Goal: Task Accomplishment & Management: Use online tool/utility

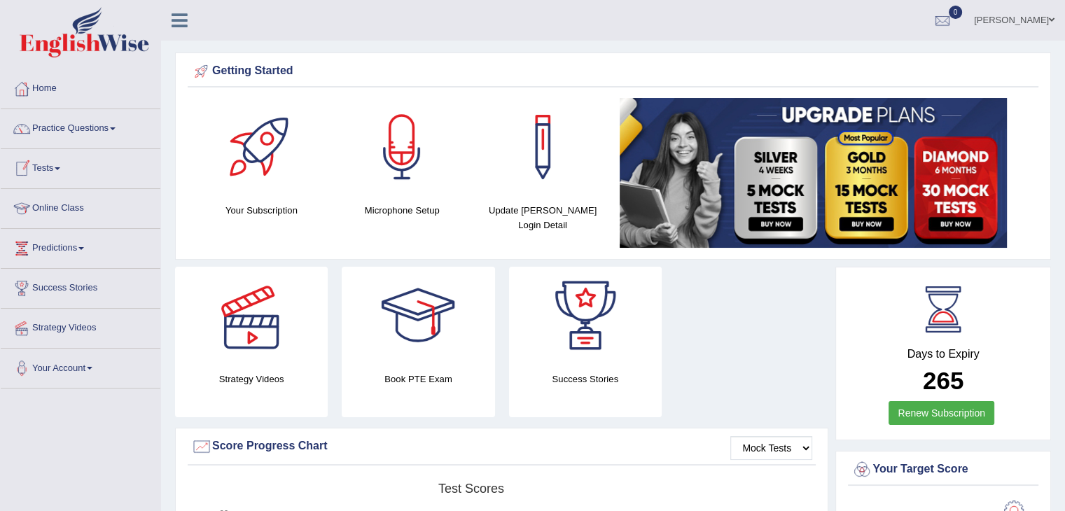
click at [59, 166] on link "Tests" at bounding box center [81, 166] width 160 height 35
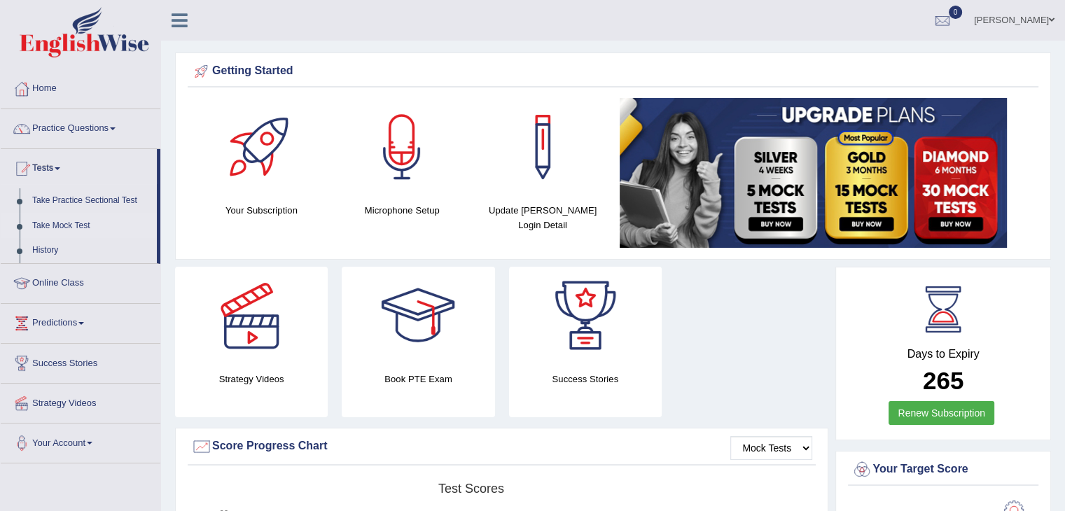
click at [67, 221] on link "Take Mock Test" at bounding box center [91, 225] width 131 height 25
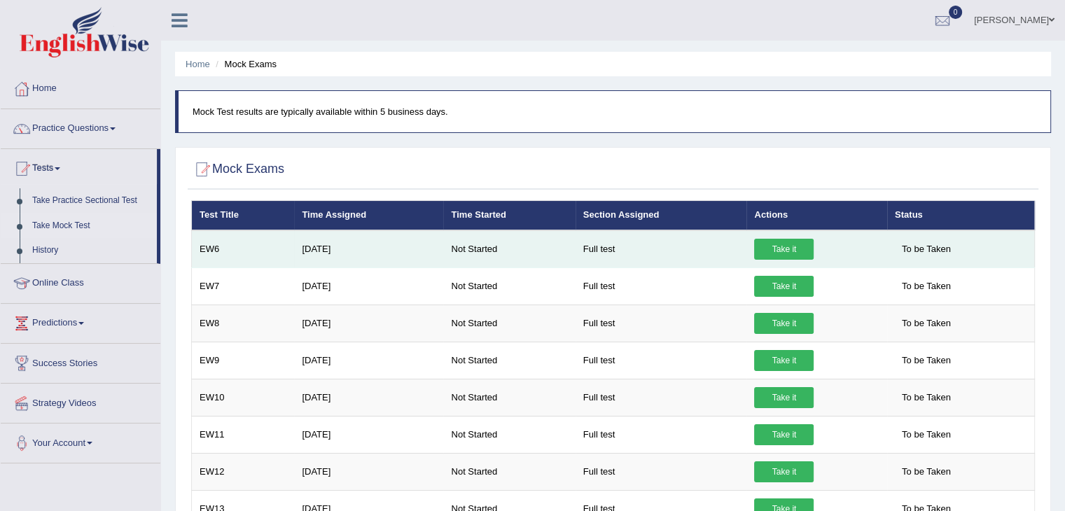
click at [783, 249] on link "Take it" at bounding box center [783, 249] width 59 height 21
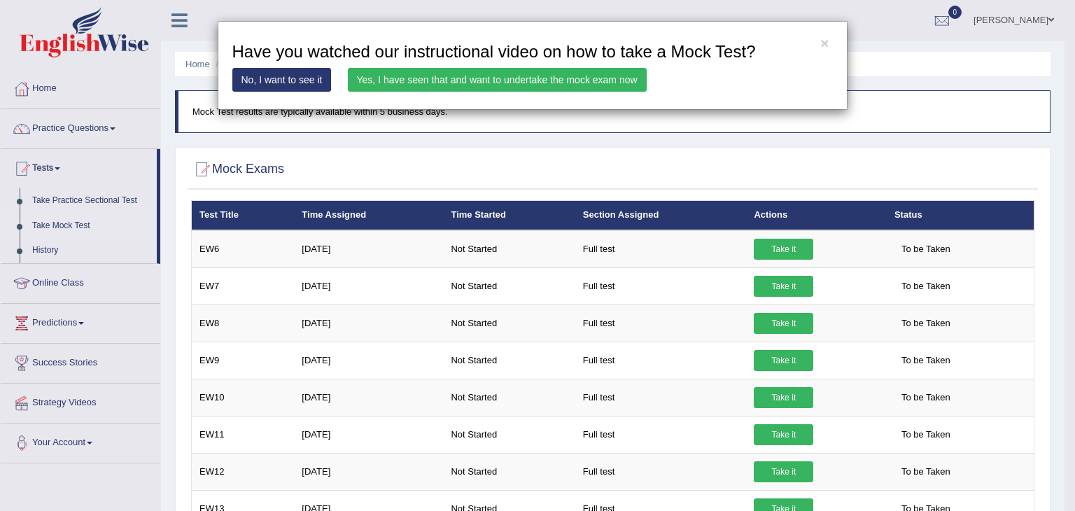
click at [423, 78] on link "Yes, I have seen that and want to undertake the mock exam now" at bounding box center [497, 80] width 299 height 24
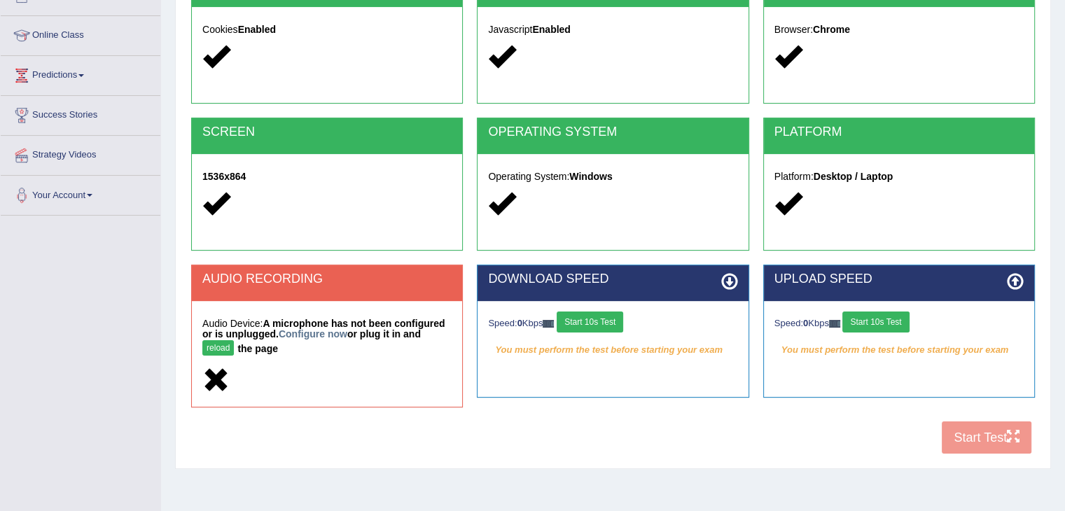
scroll to position [176, 0]
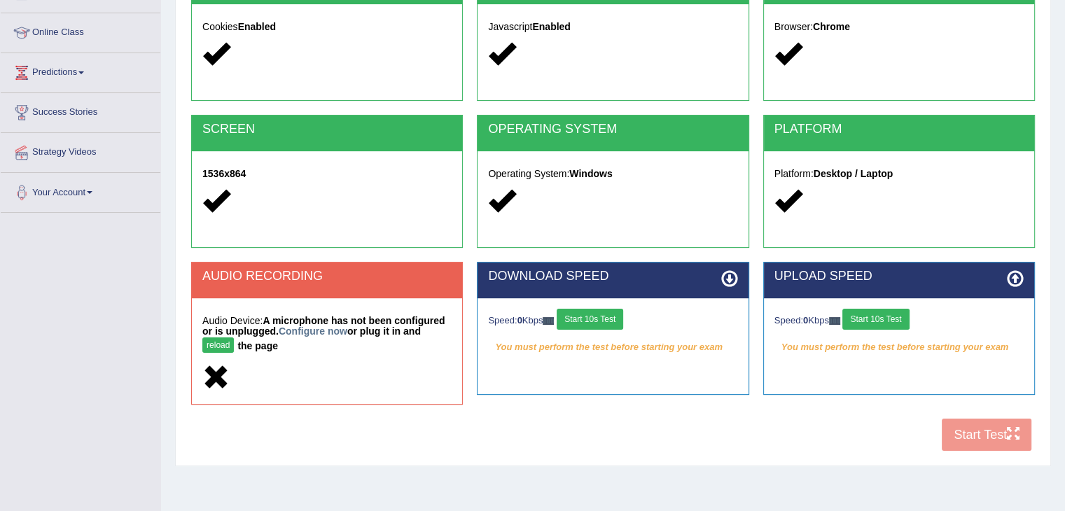
click at [279, 317] on strong "A microphone has not been configured or is unplugged. Configure now or plug it …" at bounding box center [323, 333] width 242 height 36
click at [291, 307] on div "Audio Device: A microphone has not been configured or is unplugged. Configure n…" at bounding box center [327, 351] width 270 height 106
click at [290, 281] on h2 "AUDIO RECORDING" at bounding box center [326, 276] width 249 height 14
click at [218, 339] on button "reload" at bounding box center [217, 344] width 31 height 15
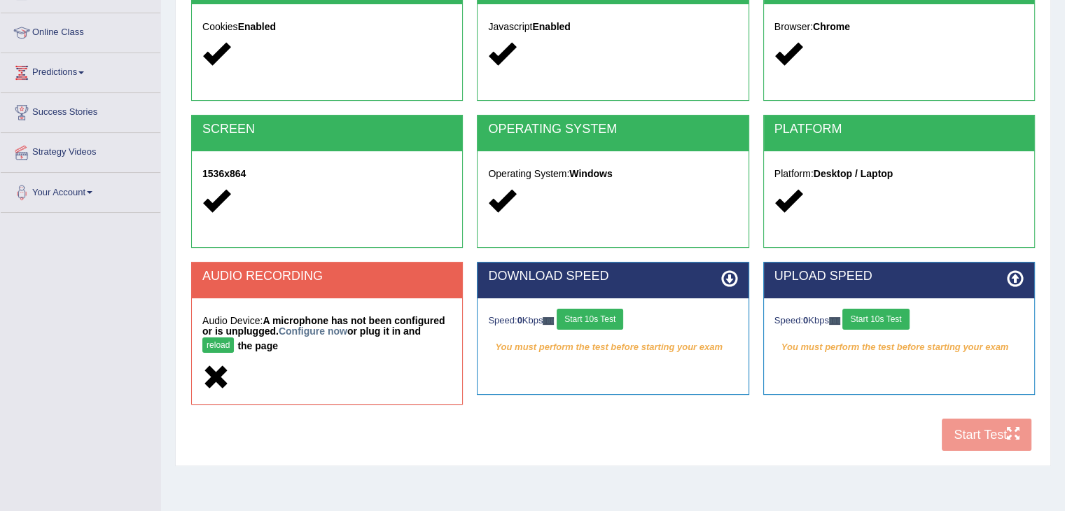
click at [218, 339] on button "reload" at bounding box center [217, 344] width 31 height 15
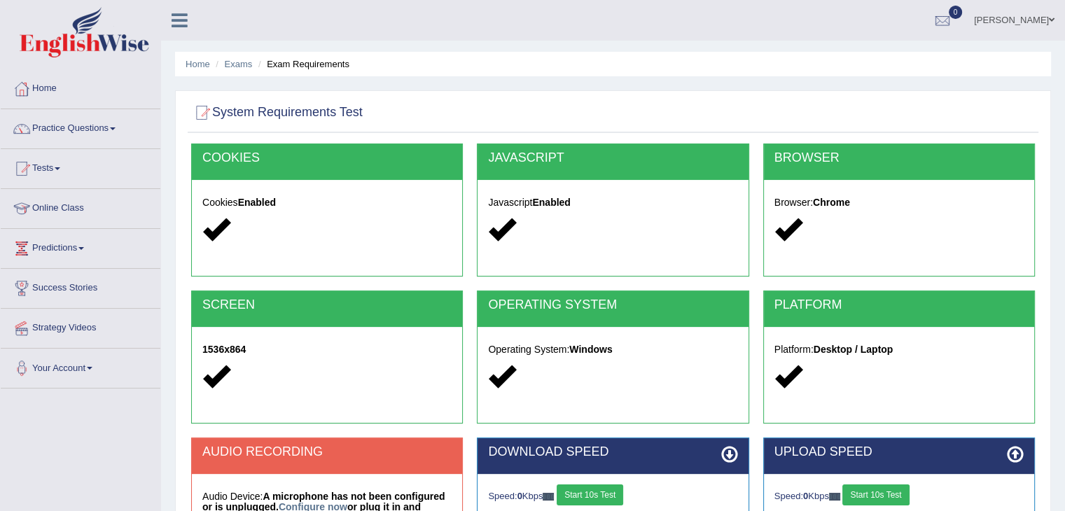
click at [176, 17] on icon at bounding box center [179, 20] width 16 height 18
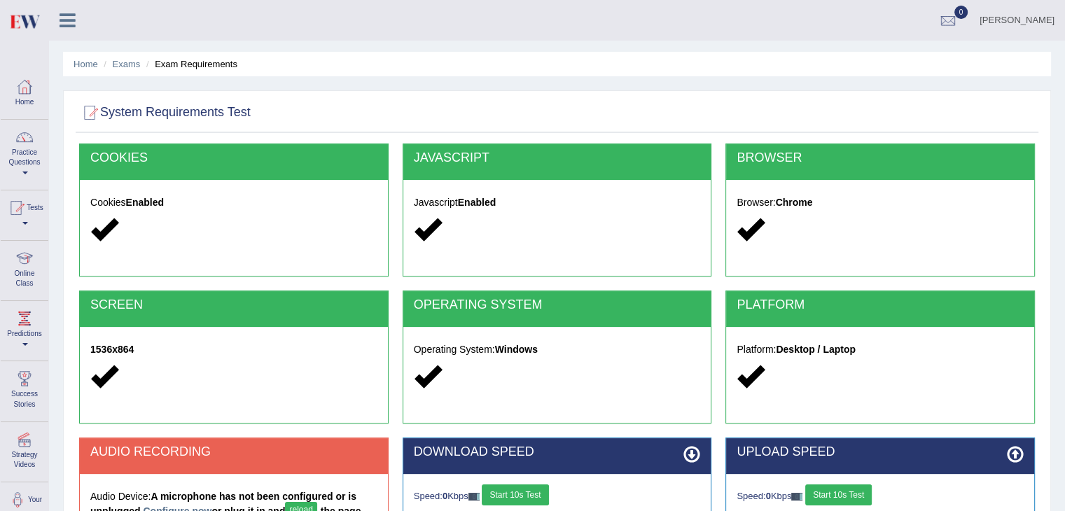
click at [1025, 102] on div at bounding box center [556, 113] width 955 height 29
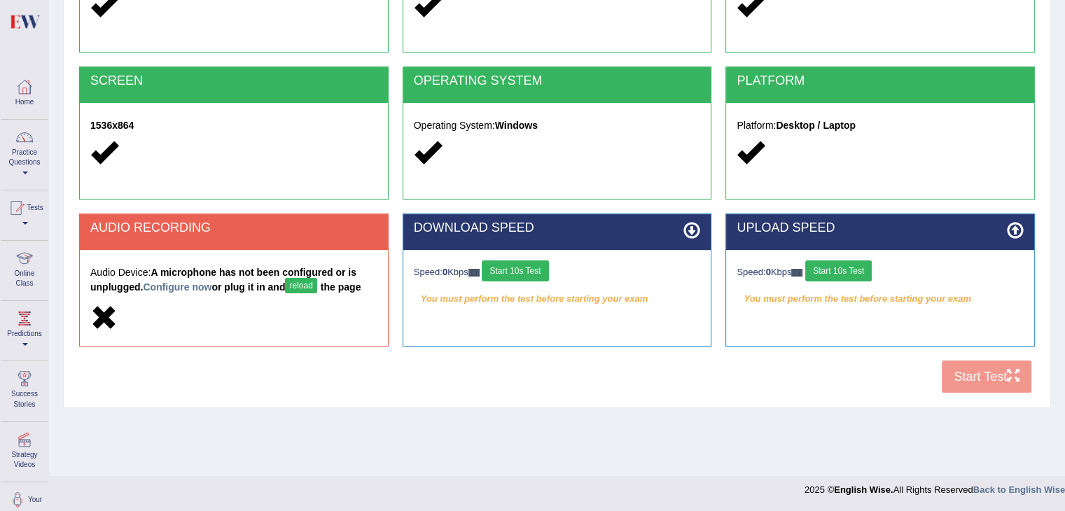
click at [104, 312] on icon at bounding box center [103, 317] width 27 height 27
click at [531, 269] on button "Start 10s Test" at bounding box center [515, 270] width 66 height 21
click at [295, 236] on div "AUDIO RECORDING" at bounding box center [234, 232] width 308 height 36
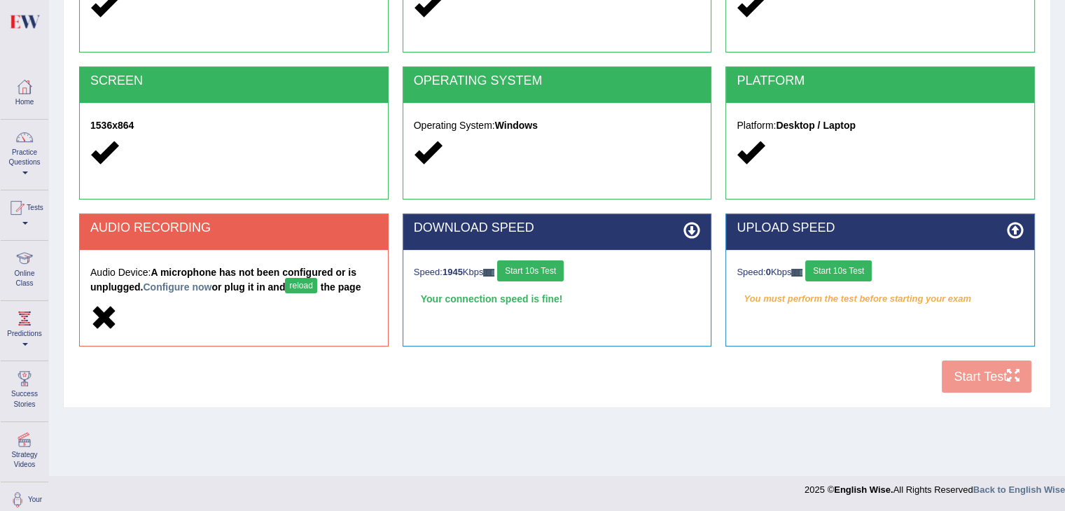
click at [101, 312] on icon at bounding box center [103, 317] width 27 height 27
click at [184, 283] on link "Configure now" at bounding box center [177, 286] width 69 height 11
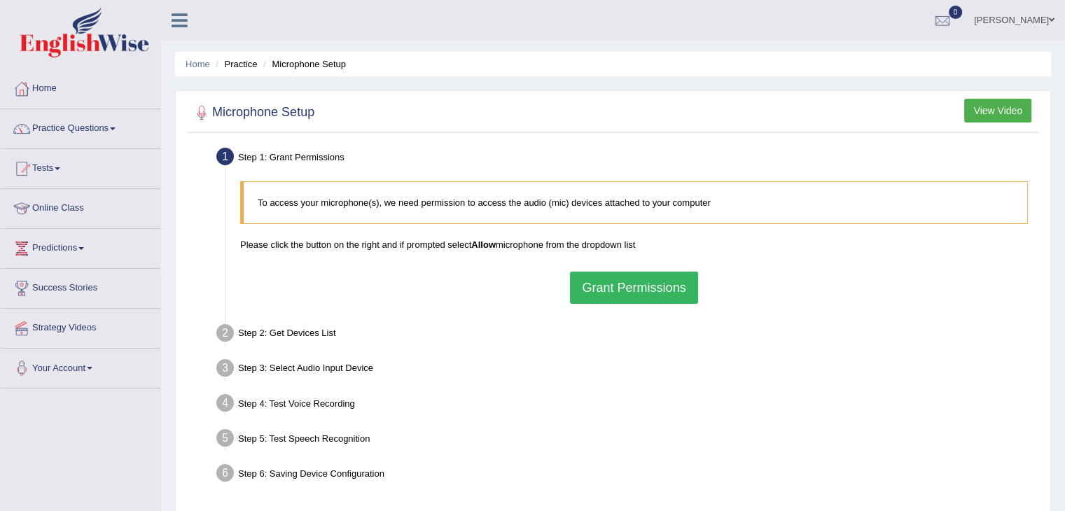
click at [637, 296] on button "Grant Permissions" at bounding box center [633, 288] width 127 height 32
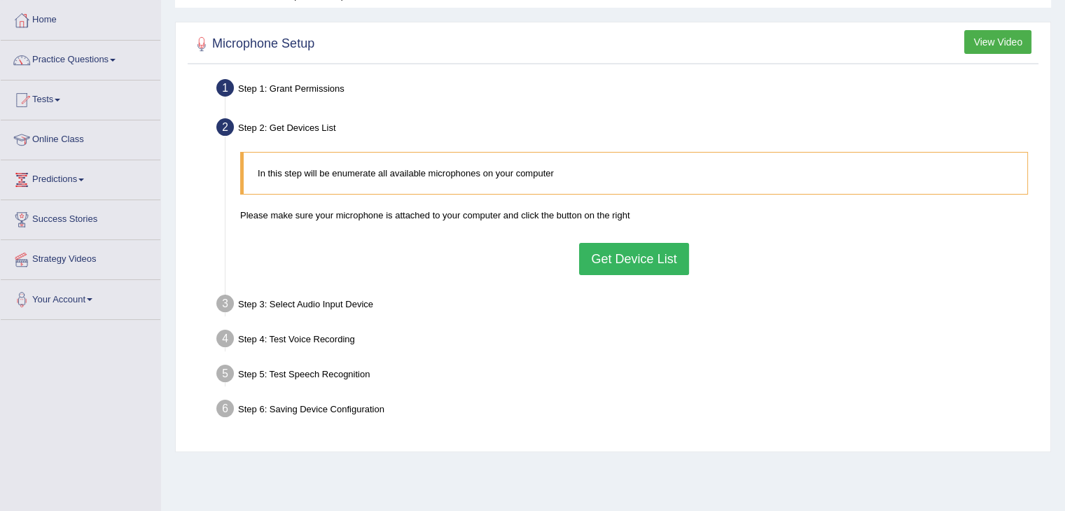
scroll to position [70, 0]
click at [619, 255] on button "Get Device List" at bounding box center [633, 257] width 109 height 32
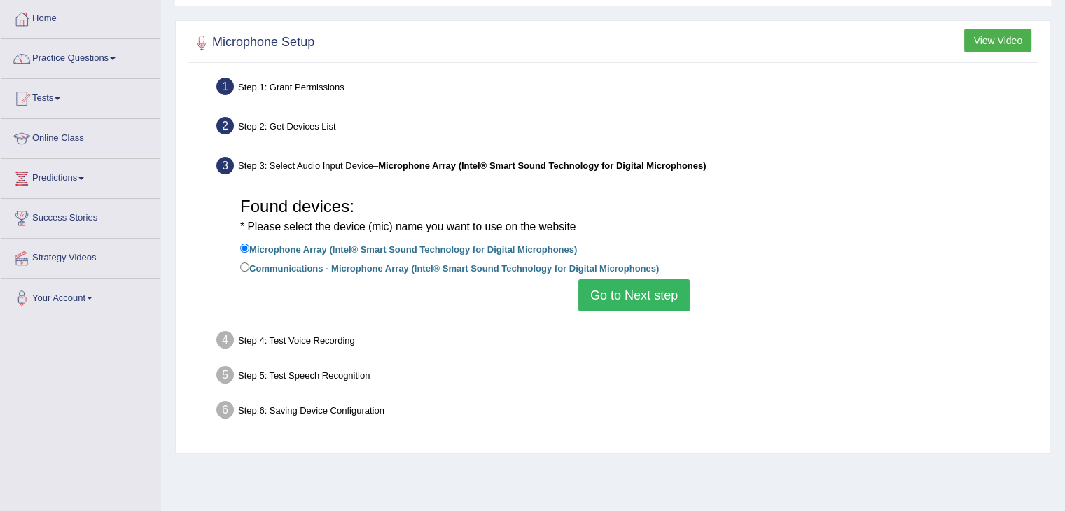
click at [612, 300] on button "Go to Next step" at bounding box center [633, 295] width 111 height 32
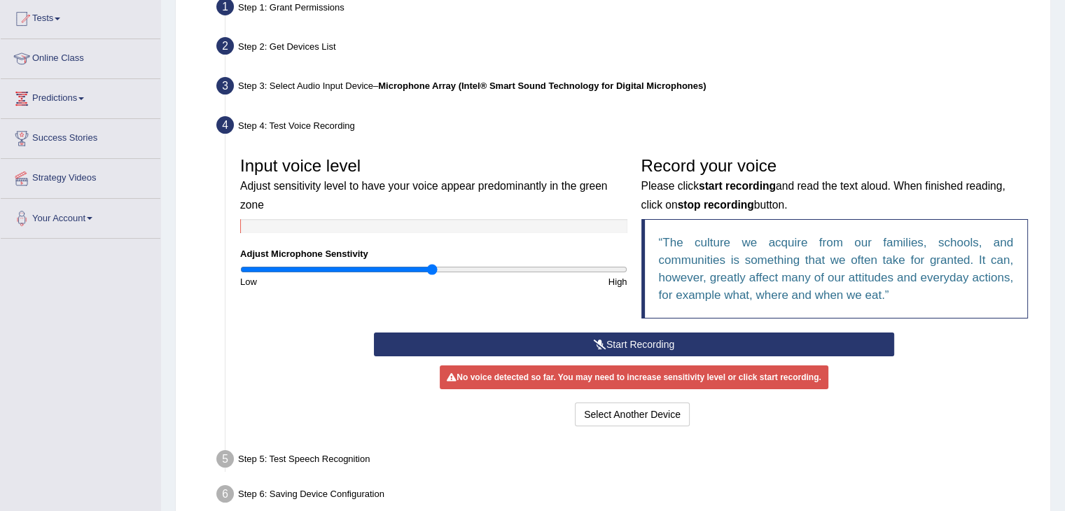
scroll to position [154, 0]
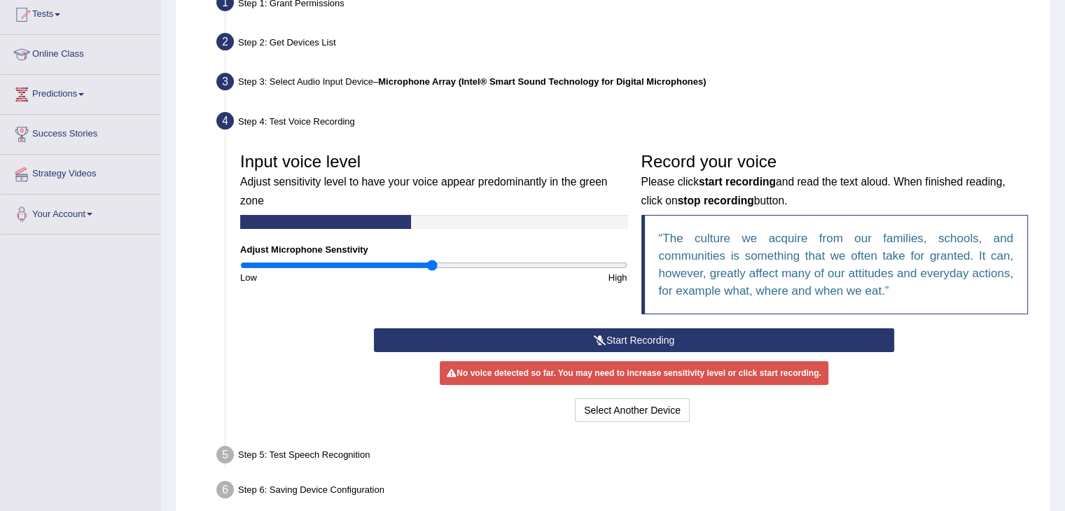
click at [546, 337] on button "Start Recording" at bounding box center [634, 340] width 520 height 24
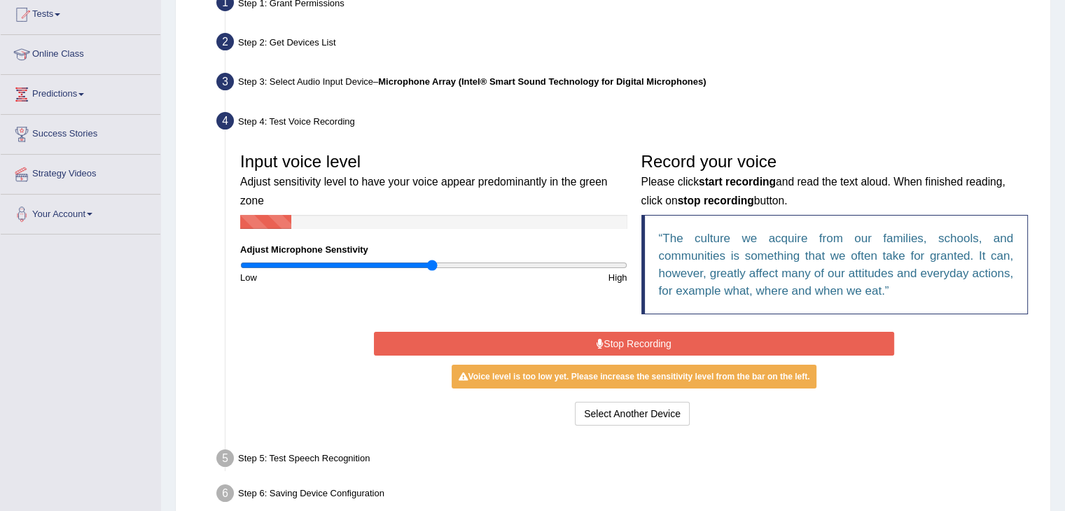
click at [546, 337] on button "Stop Recording" at bounding box center [634, 344] width 520 height 24
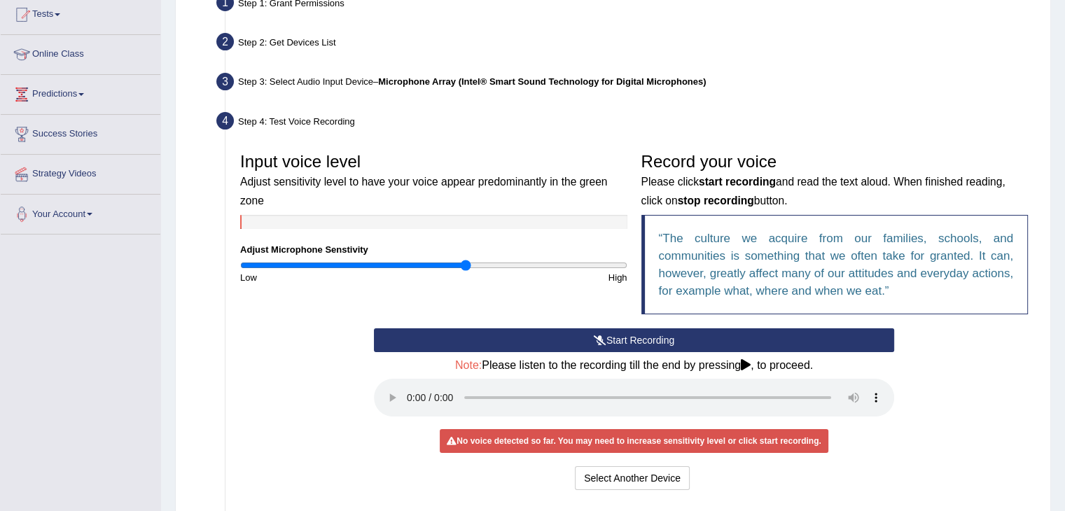
drag, startPoint x: 431, startPoint y: 264, endPoint x: 466, endPoint y: 258, distance: 35.4
click at [466, 260] on input "range" at bounding box center [433, 265] width 387 height 11
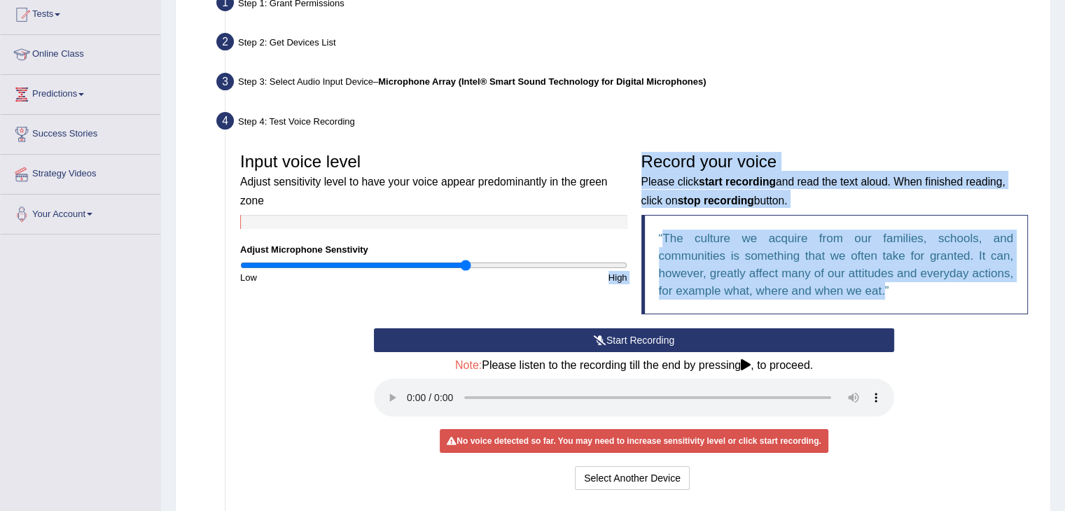
drag, startPoint x: 519, startPoint y: 318, endPoint x: 570, endPoint y: 341, distance: 55.4
click at [570, 341] on div "Input voice level Adjust sensitivity level to have your voice appear predominan…" at bounding box center [633, 320] width 801 height 362
click at [551, 303] on div "Input voice level Adjust sensitivity level to have your voice appear predominan…" at bounding box center [633, 237] width 801 height 183
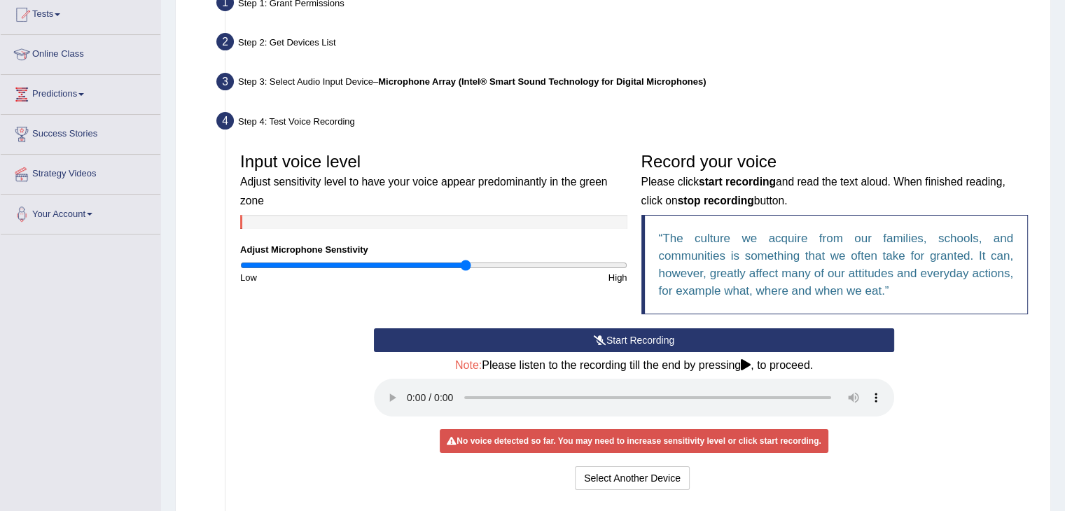
click at [550, 343] on button "Start Recording" at bounding box center [634, 340] width 520 height 24
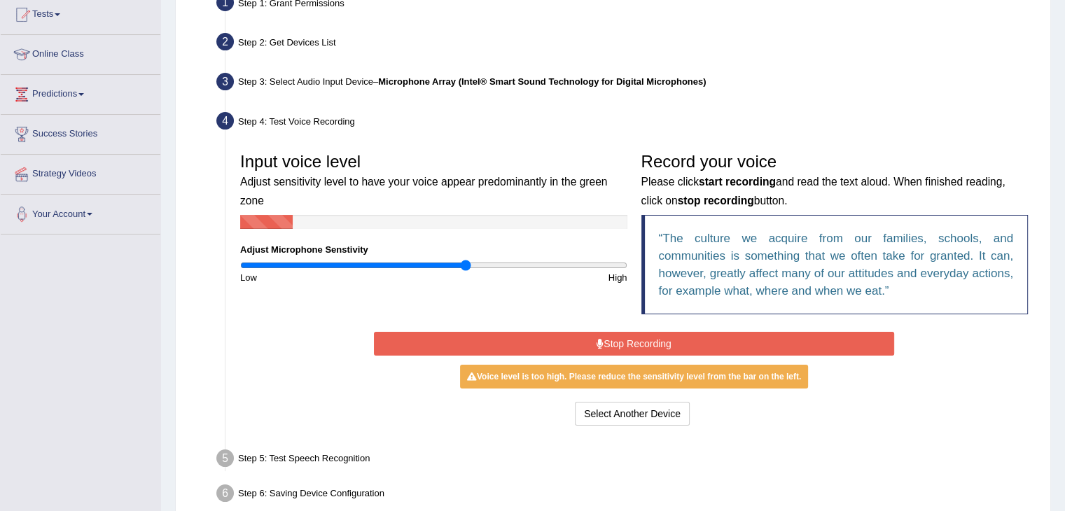
click at [550, 343] on button "Stop Recording" at bounding box center [634, 344] width 520 height 24
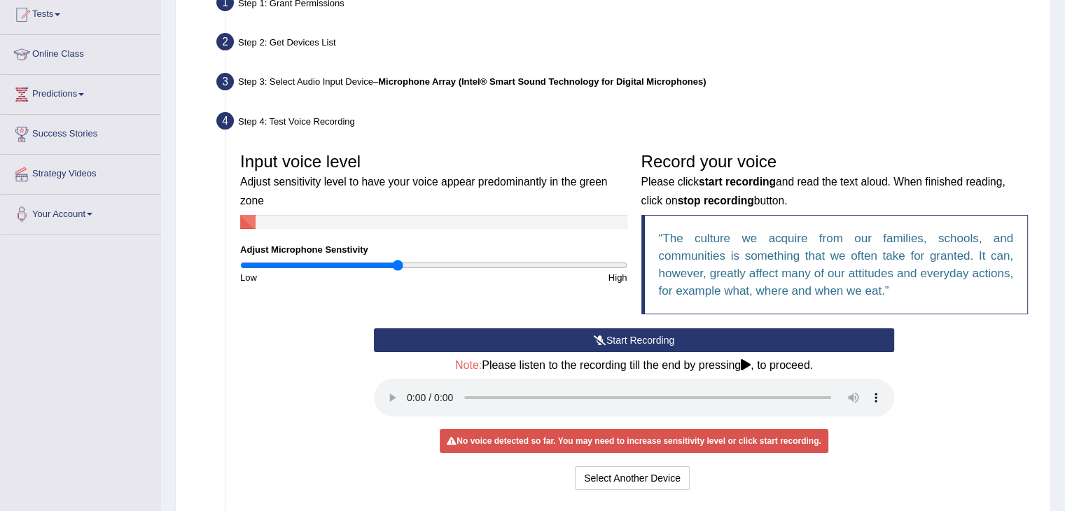
type input "0.82"
click at [398, 267] on input "range" at bounding box center [433, 265] width 387 height 11
click at [610, 345] on button "Start Recording" at bounding box center [634, 340] width 520 height 24
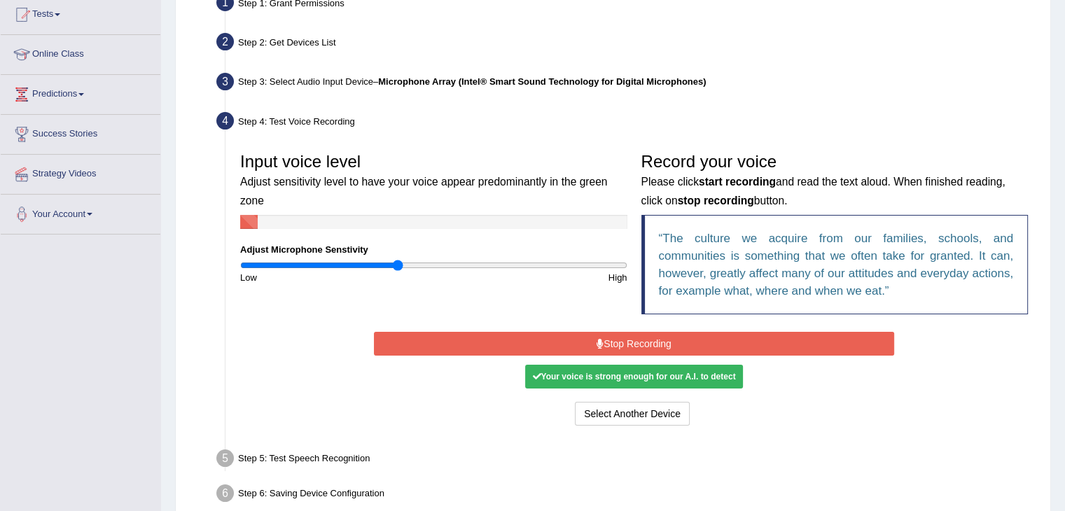
click at [610, 345] on button "Stop Recording" at bounding box center [634, 344] width 520 height 24
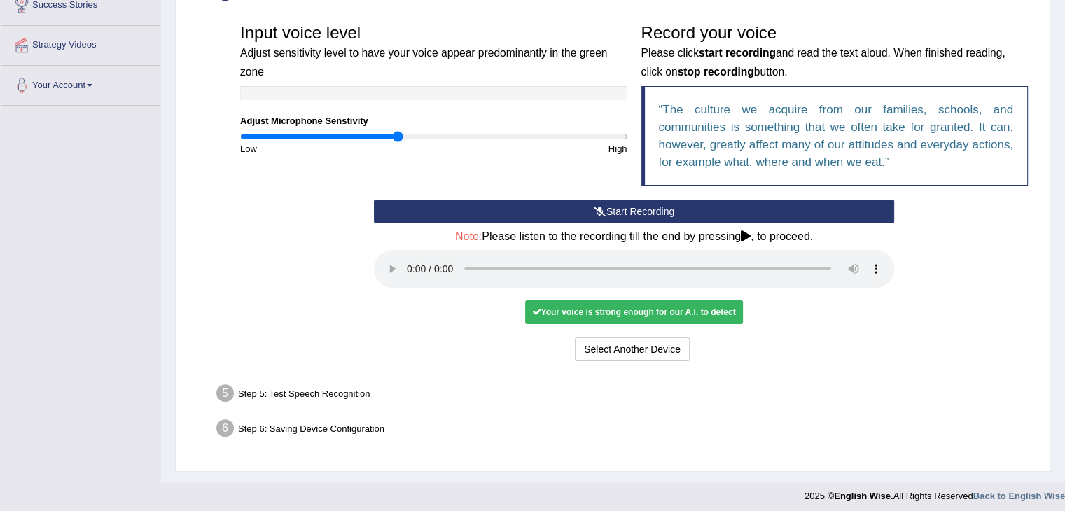
scroll to position [288, 0]
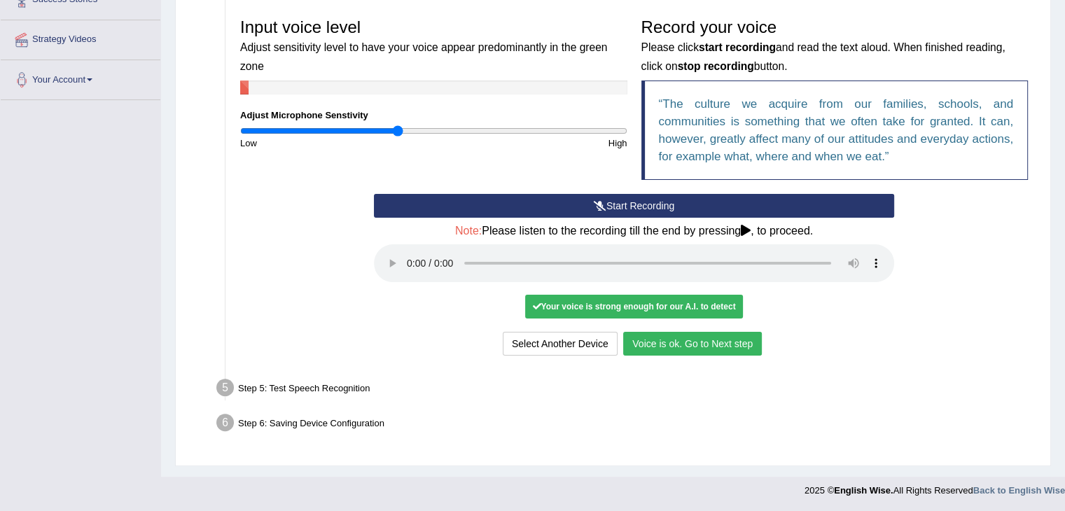
click at [660, 337] on button "Voice is ok. Go to Next step" at bounding box center [692, 344] width 139 height 24
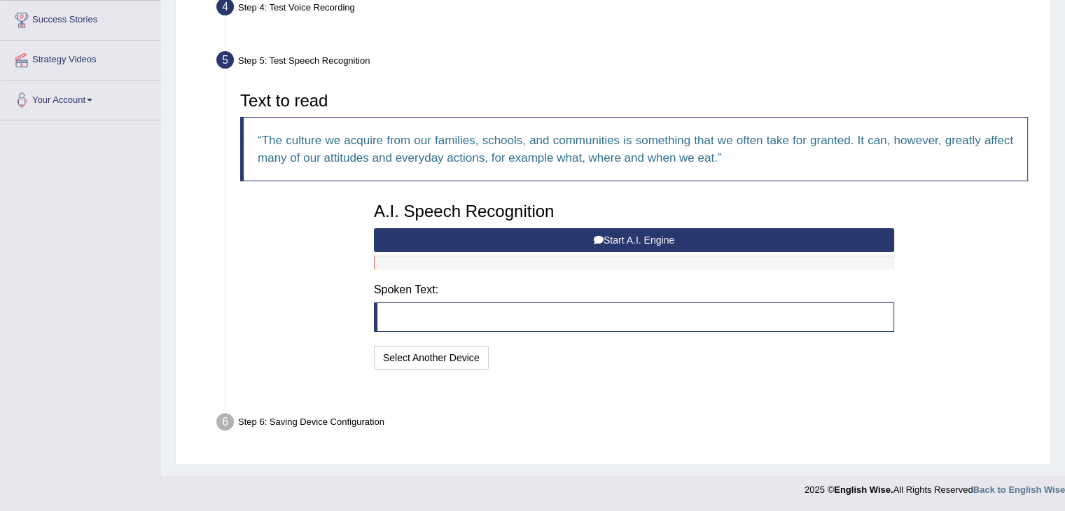
scroll to position [233, 0]
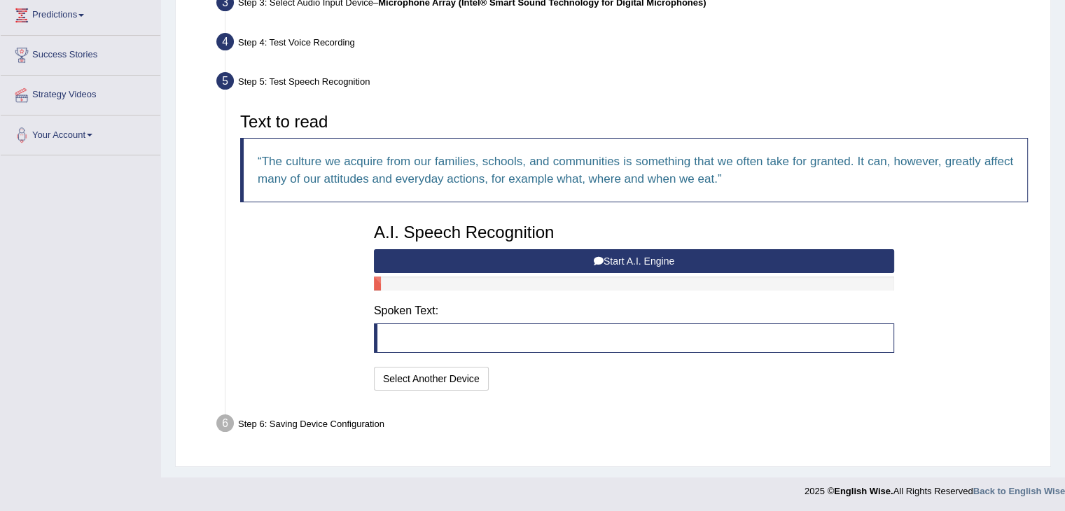
click at [616, 262] on button "Start A.I. Engine" at bounding box center [634, 261] width 520 height 24
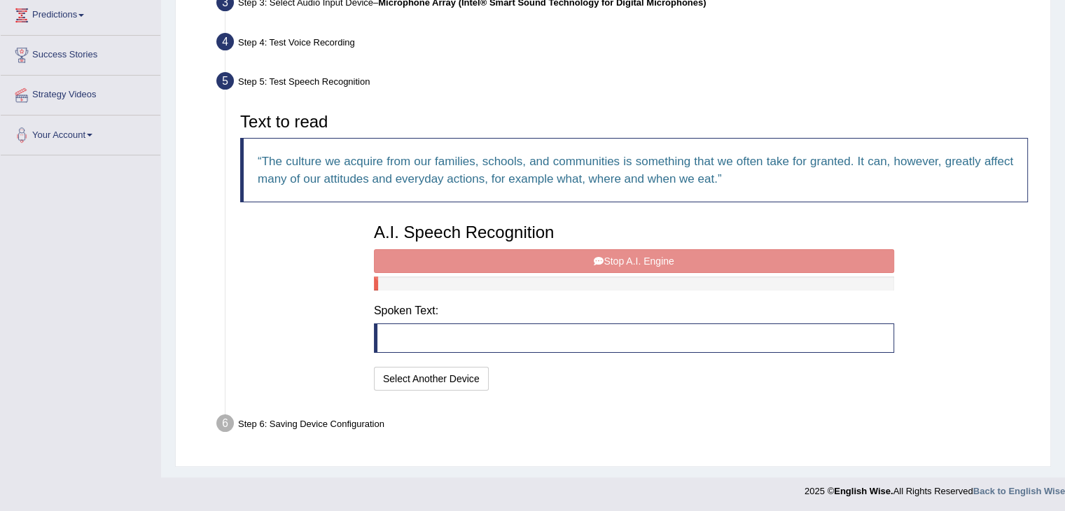
click at [524, 258] on div "A.I. Speech Recognition Start A.I. Engine Stop A.I. Engine Note: Please listen …" at bounding box center [634, 305] width 534 height 178
click at [459, 333] on blockquote at bounding box center [634, 337] width 520 height 29
click at [448, 333] on blockquote at bounding box center [634, 337] width 520 height 29
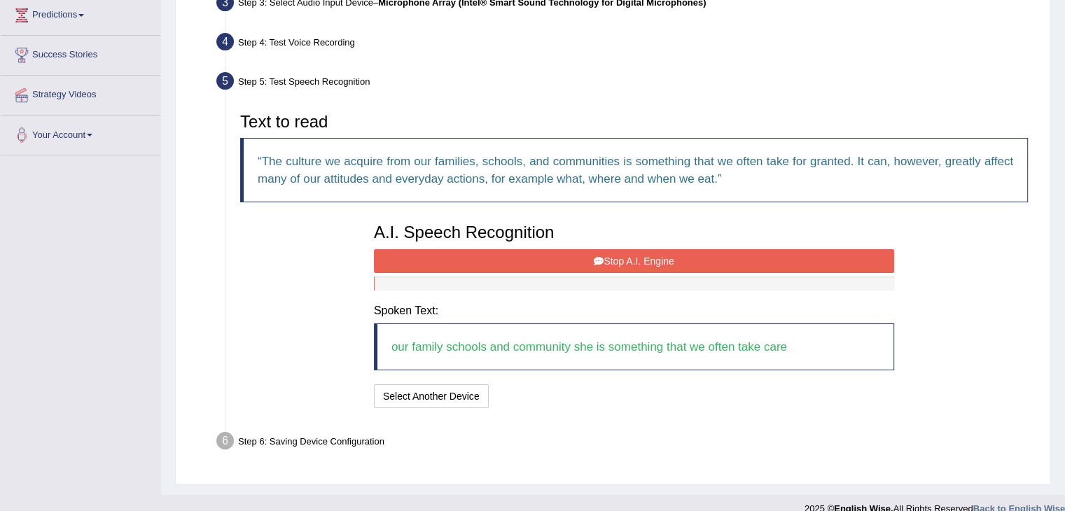
scroll to position [251, 0]
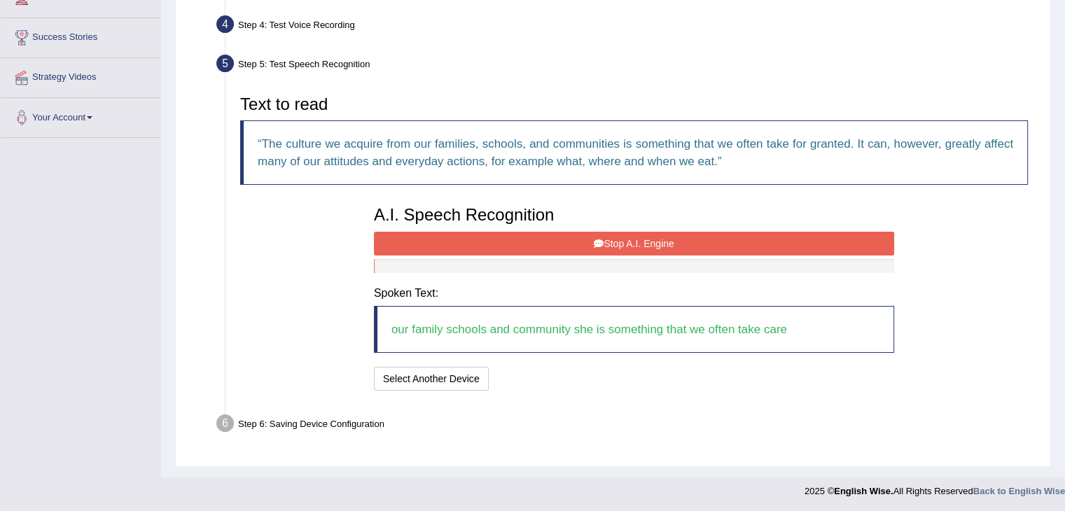
click at [665, 278] on div "A.I. Speech Recognition Start A.I. Engine Stop A.I. Engine Note: Please listen …" at bounding box center [634, 296] width 534 height 195
click at [464, 380] on button "Select Another Device" at bounding box center [431, 379] width 115 height 24
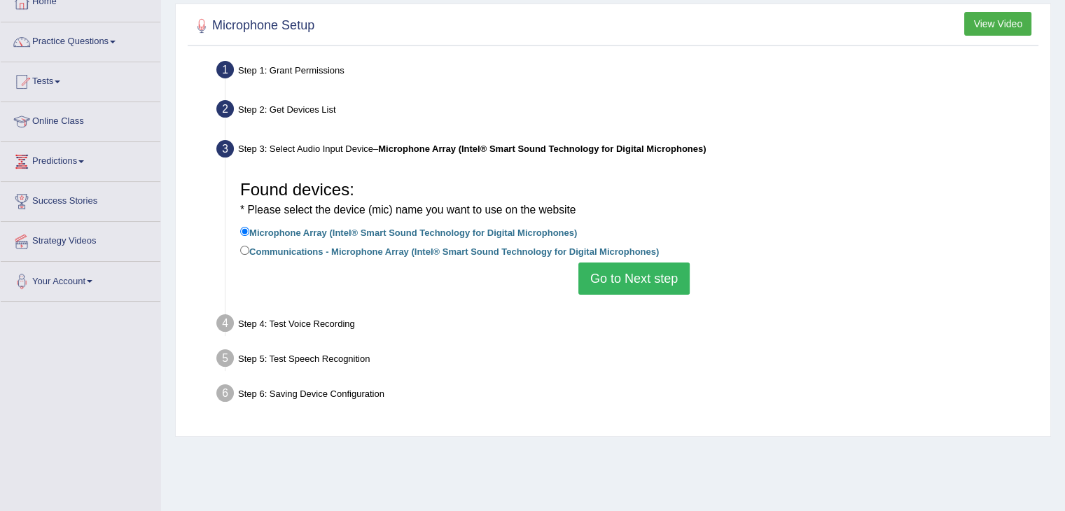
scroll to position [86, 0]
click at [618, 281] on button "Go to Next step" at bounding box center [633, 279] width 111 height 32
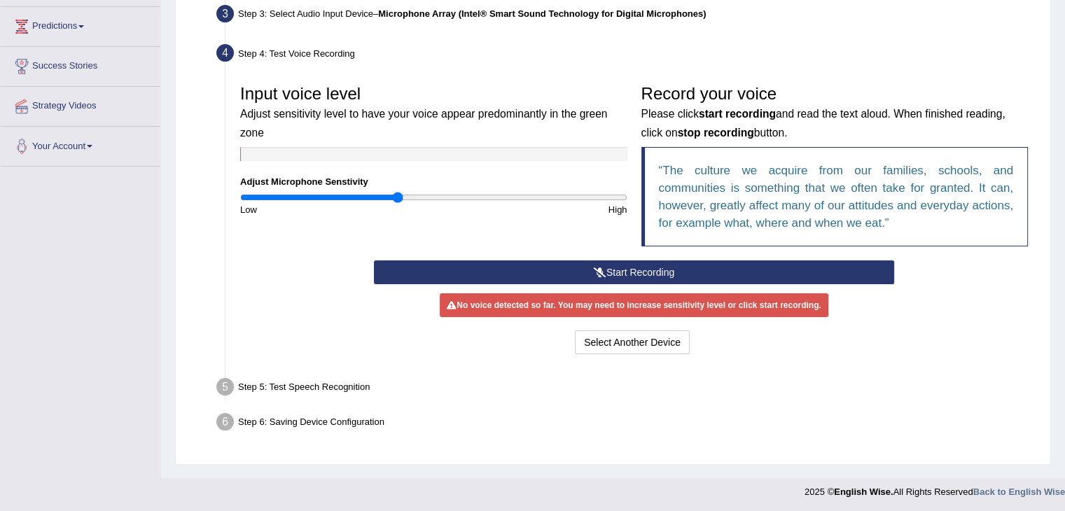
scroll to position [224, 0]
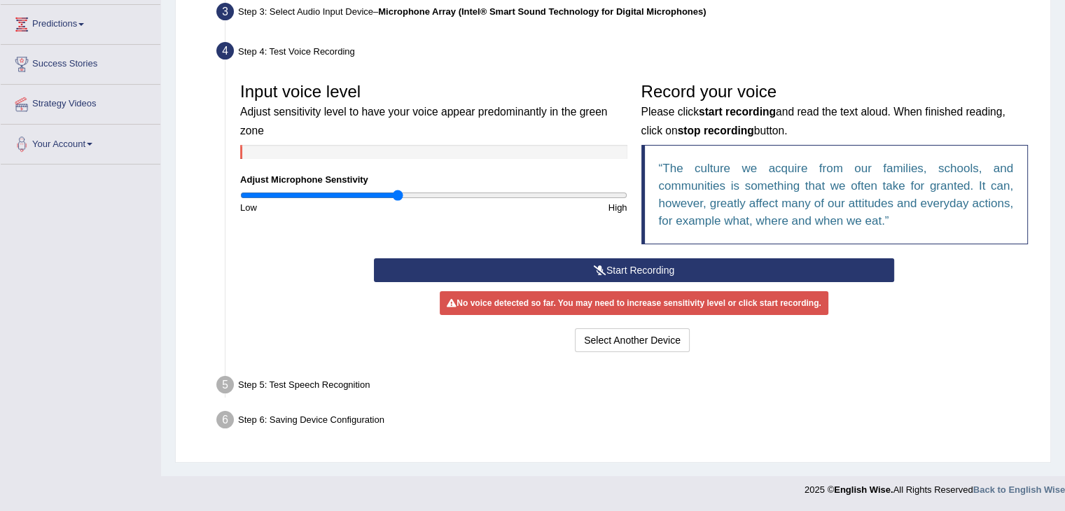
click at [610, 272] on button "Start Recording" at bounding box center [634, 270] width 520 height 24
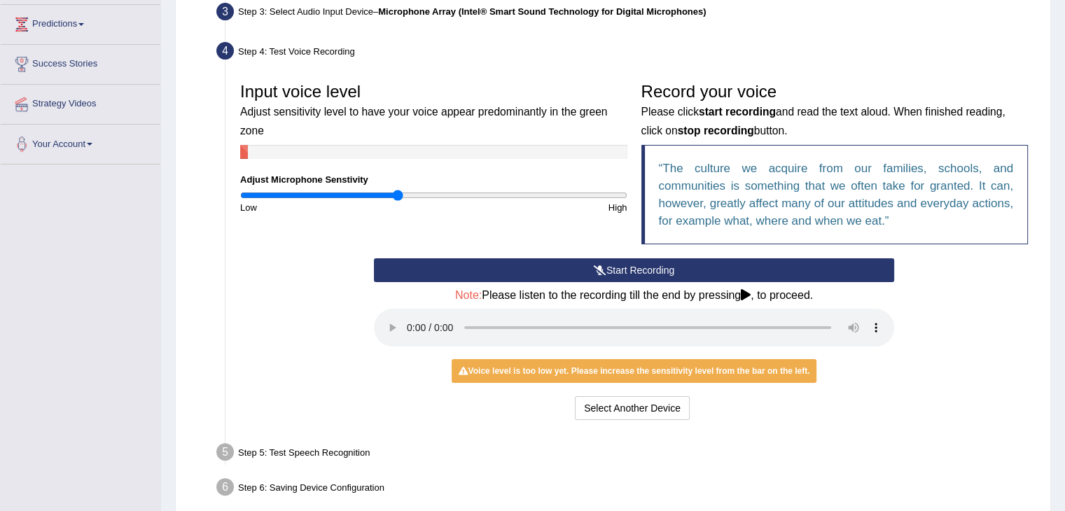
click at [599, 258] on button "Start Recording" at bounding box center [634, 270] width 520 height 24
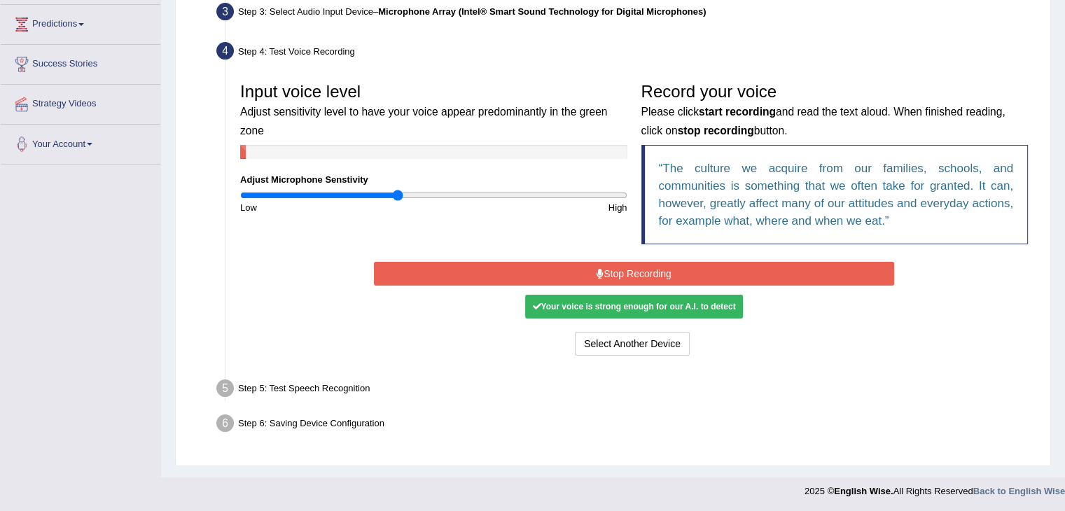
click at [599, 258] on div "Start Recording Stop Recording Note: Please listen to the recording till the en…" at bounding box center [634, 308] width 534 height 101
click at [597, 269] on icon at bounding box center [599, 274] width 7 height 10
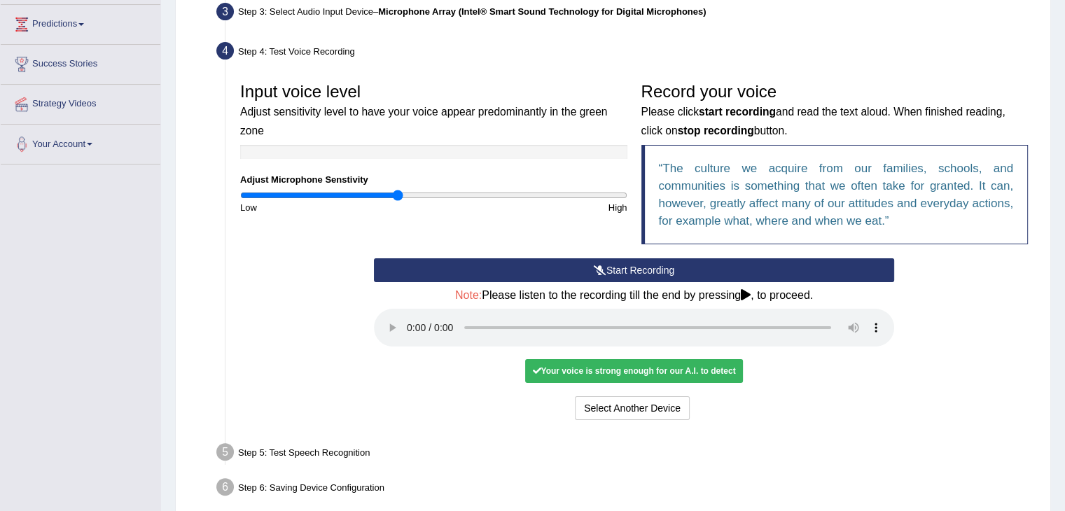
scroll to position [288, 0]
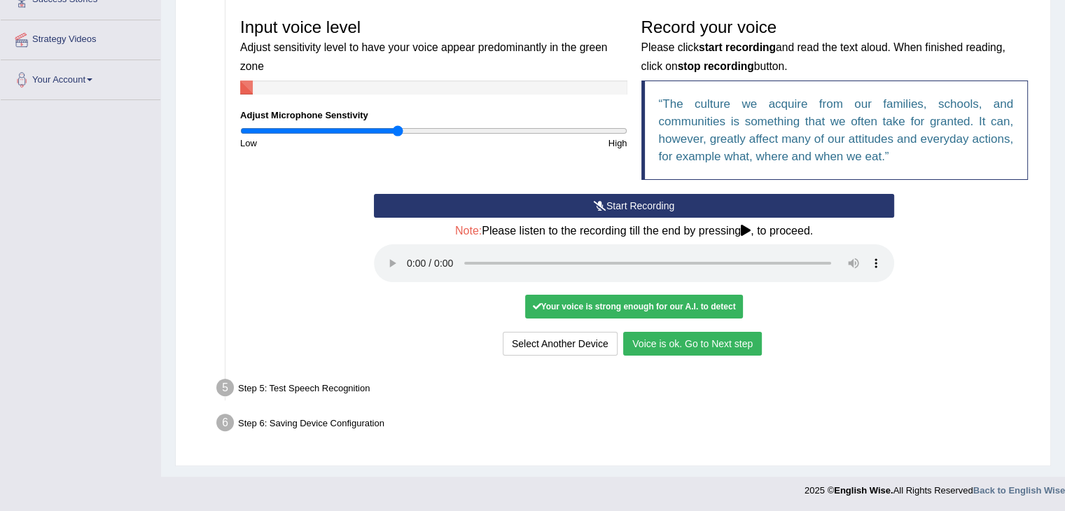
click at [654, 337] on button "Voice is ok. Go to Next step" at bounding box center [692, 344] width 139 height 24
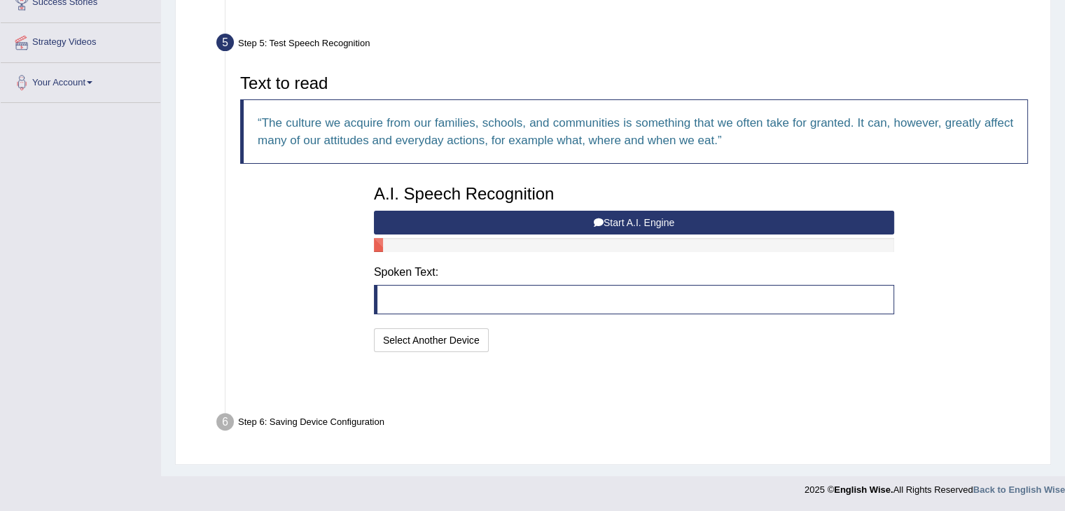
scroll to position [233, 0]
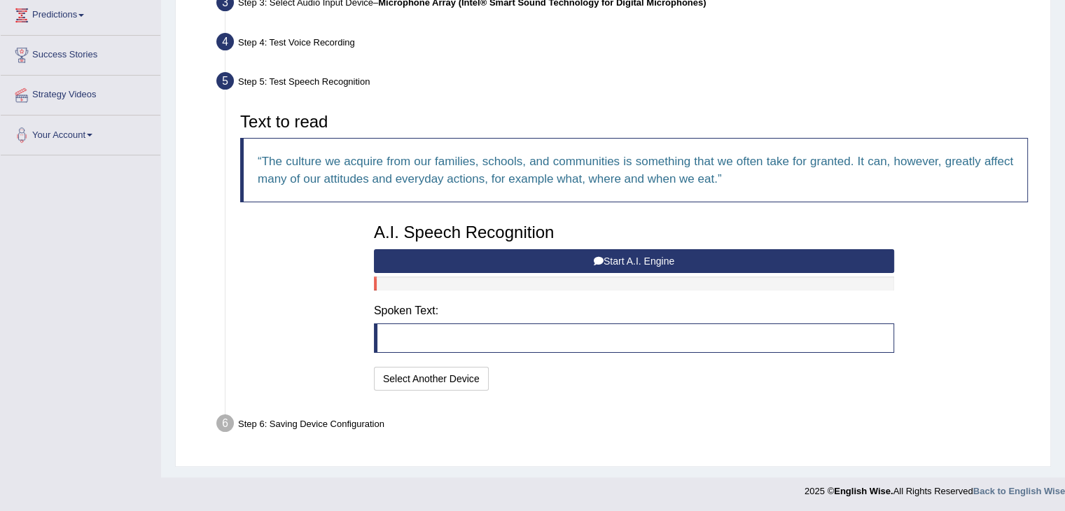
click at [600, 256] on icon at bounding box center [598, 261] width 10 height 10
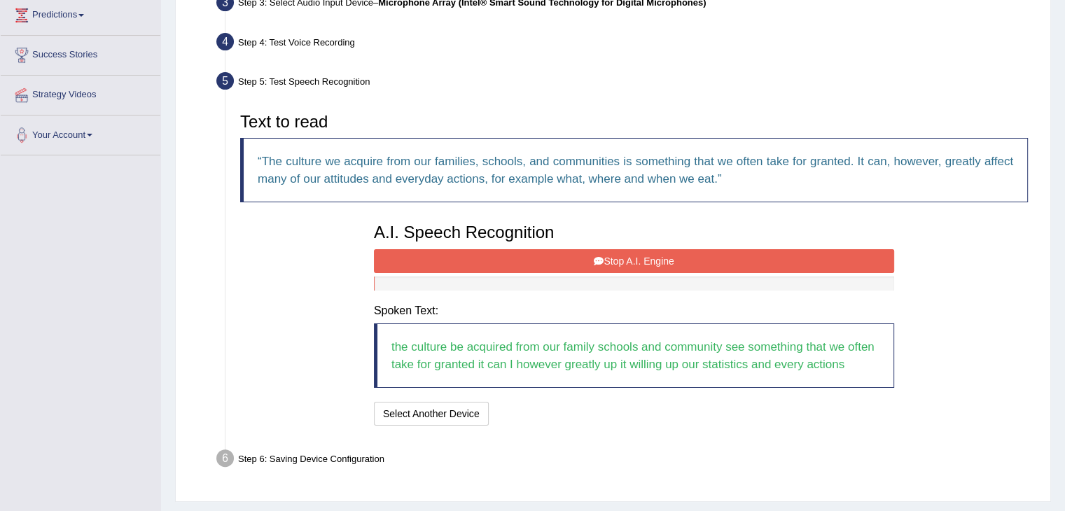
click at [550, 256] on button "Stop A.I. Engine" at bounding box center [634, 261] width 520 height 24
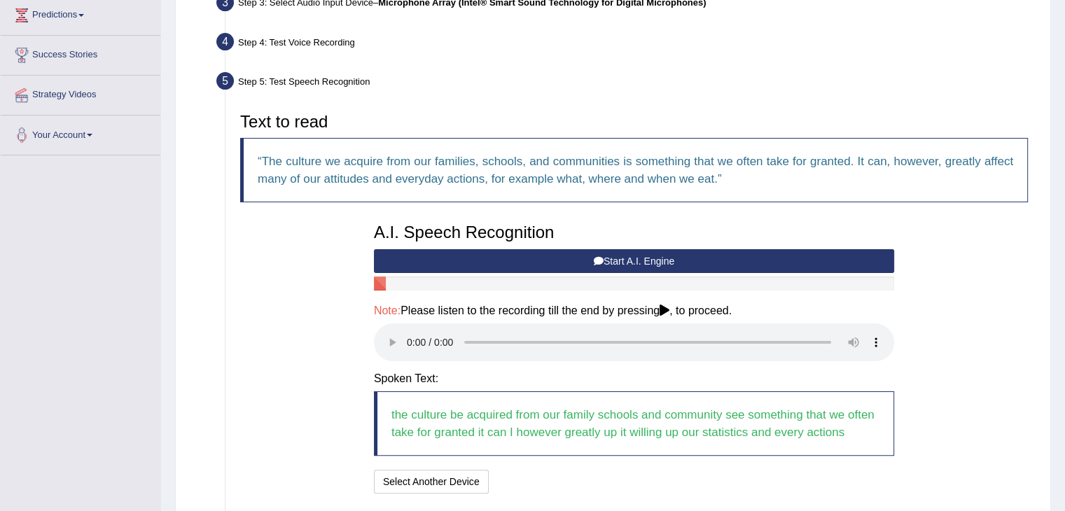
scroll to position [336, 0]
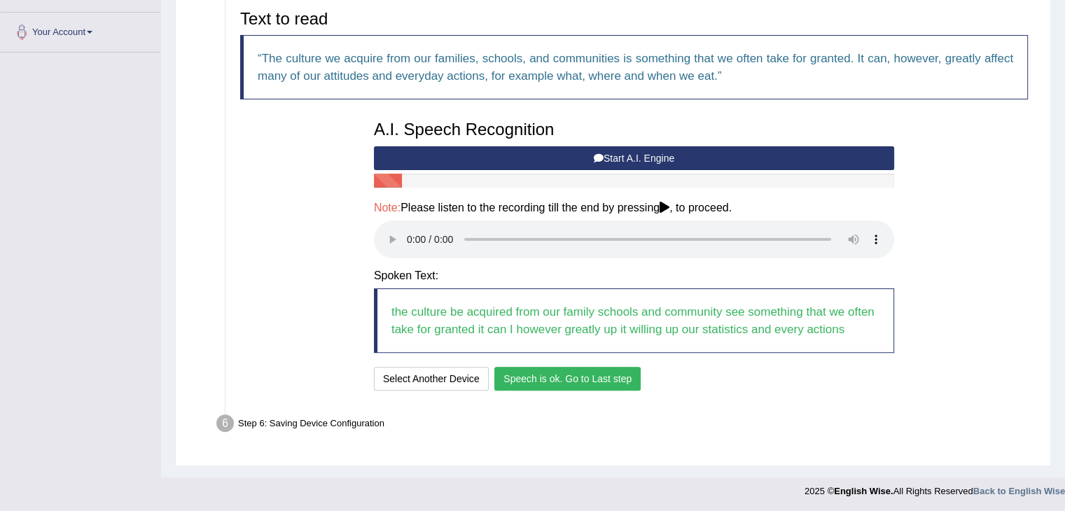
click at [540, 378] on button "Speech is ok. Go to Last step" at bounding box center [567, 379] width 146 height 24
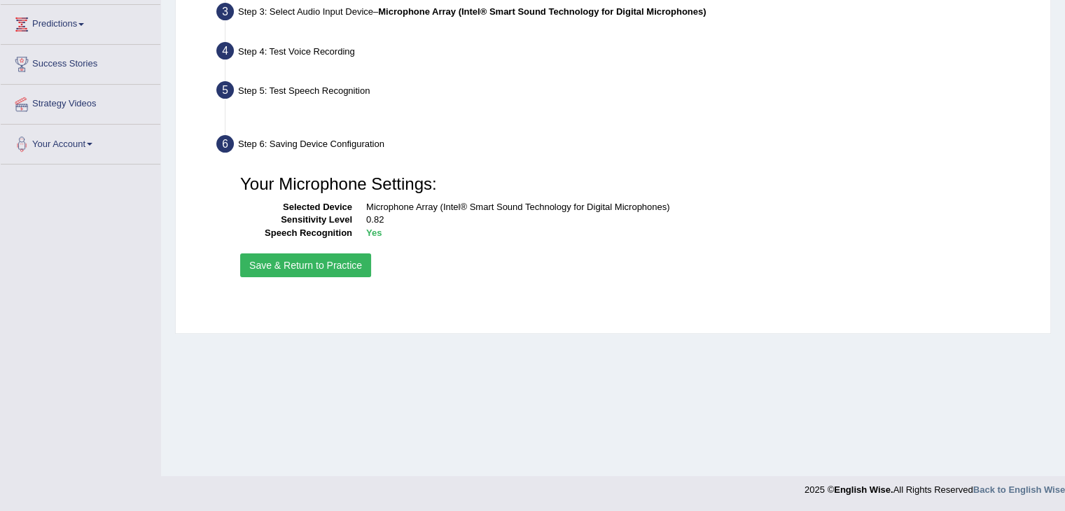
scroll to position [224, 0]
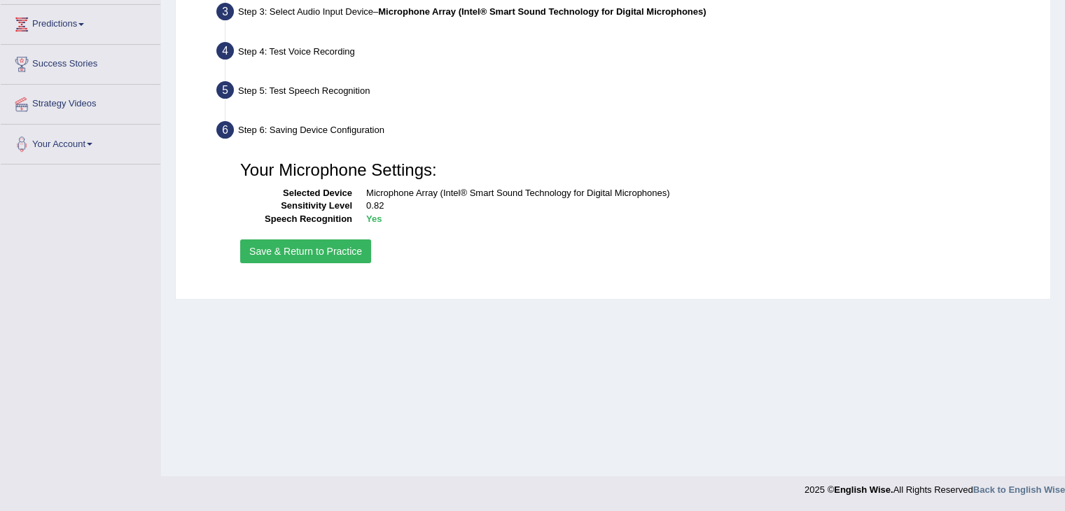
click at [337, 253] on button "Save & Return to Practice" at bounding box center [305, 251] width 131 height 24
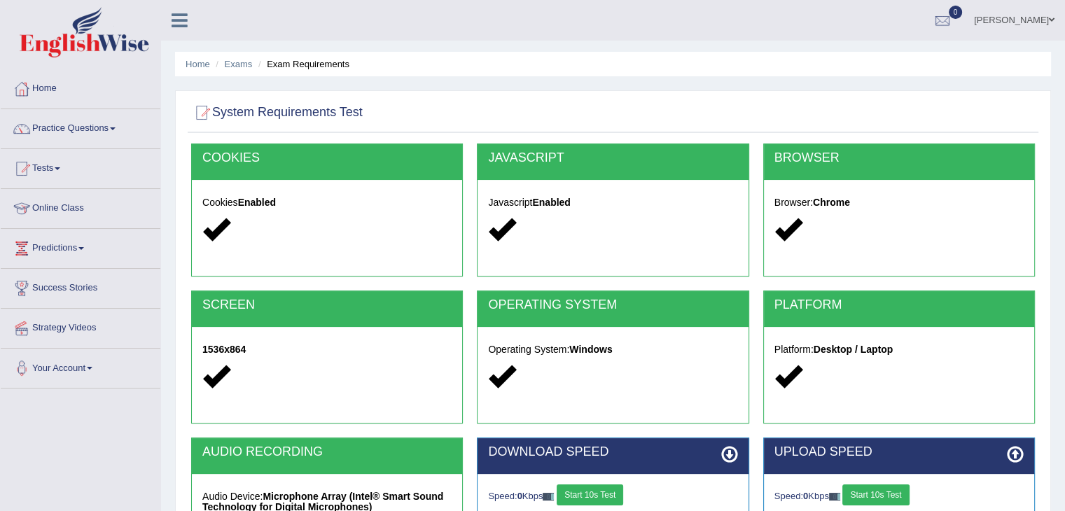
scroll to position [224, 0]
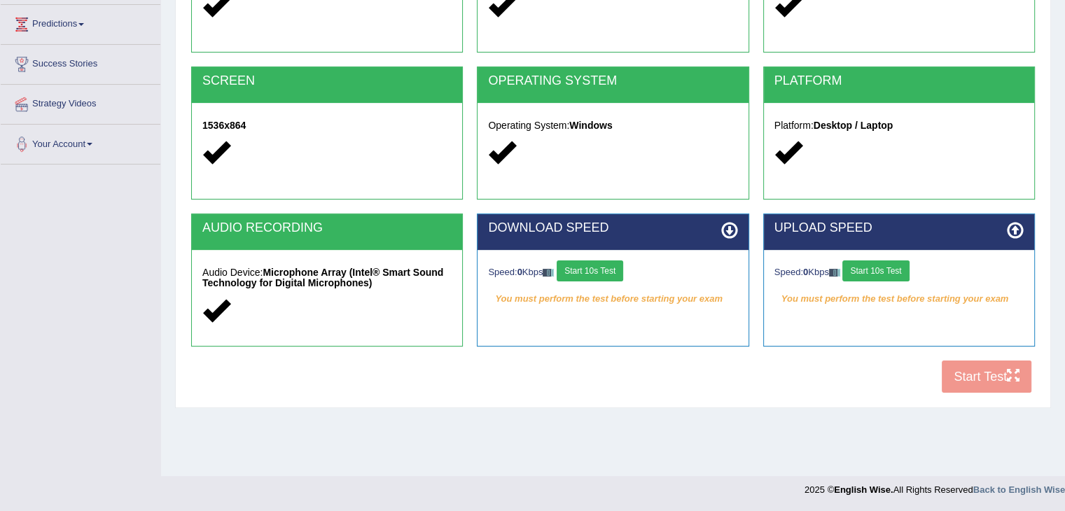
click at [582, 269] on button "Start 10s Test" at bounding box center [589, 270] width 66 height 21
click at [886, 272] on button "Start 10s Test" at bounding box center [875, 270] width 66 height 21
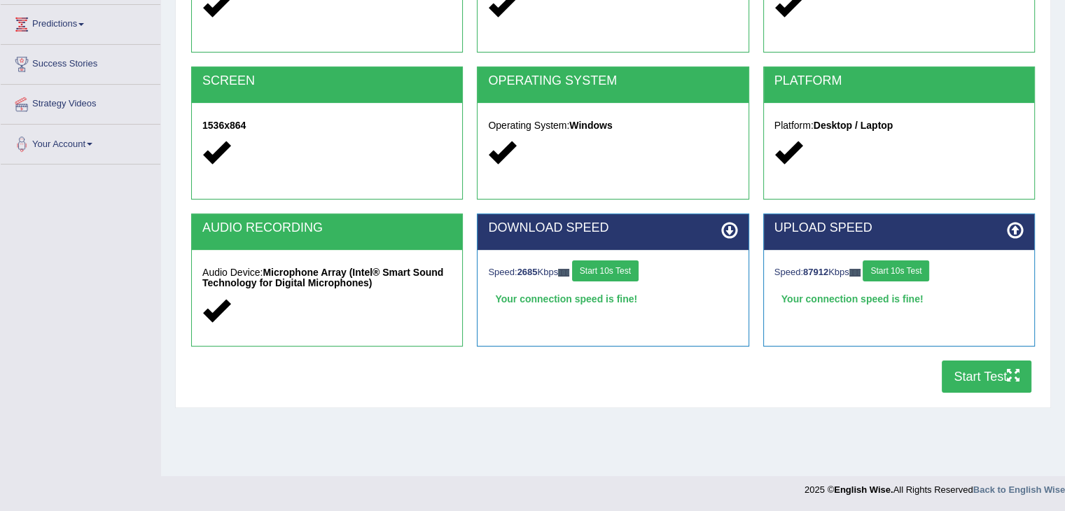
click at [995, 377] on button "Start Test" at bounding box center [986, 376] width 90 height 32
